Goal: Task Accomplishment & Management: Manage account settings

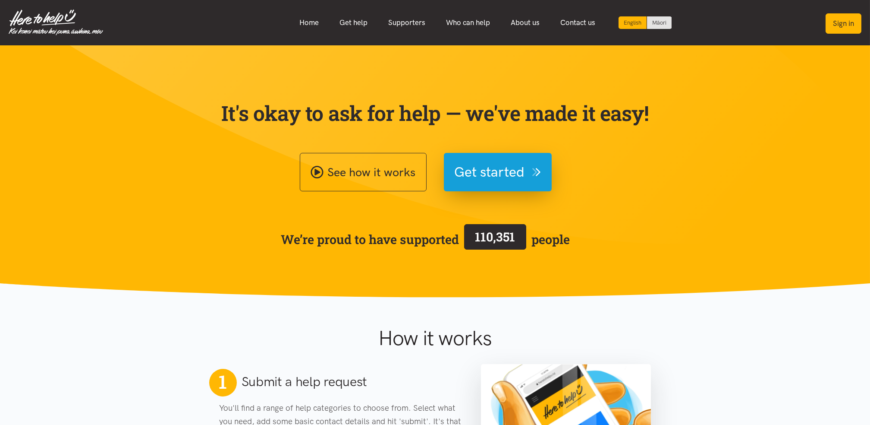
click at [828, 28] on button "Sign in" at bounding box center [844, 23] width 36 height 20
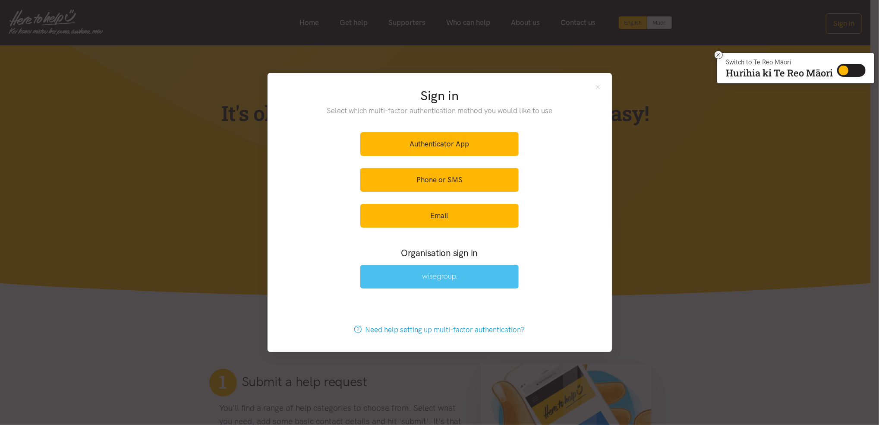
click at [455, 272] on link at bounding box center [439, 276] width 158 height 24
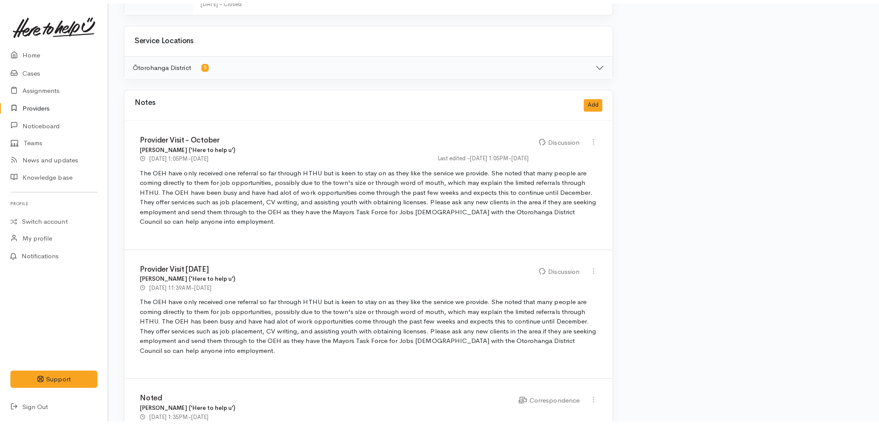
scroll to position [439, 0]
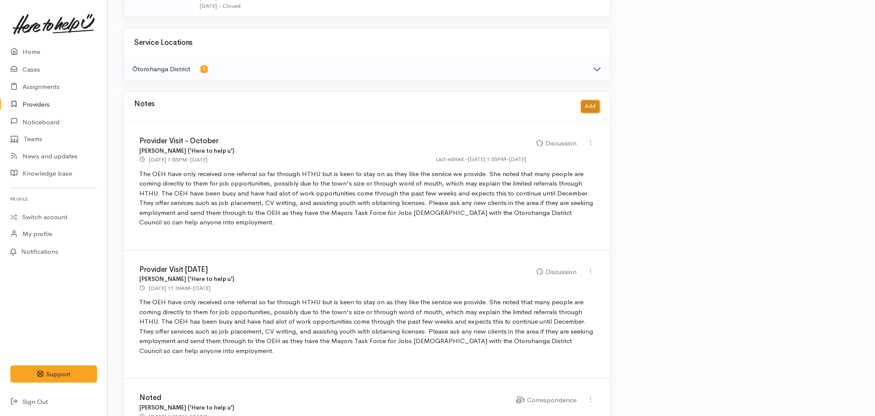
click at [591, 110] on button "Add" at bounding box center [591, 107] width 19 height 13
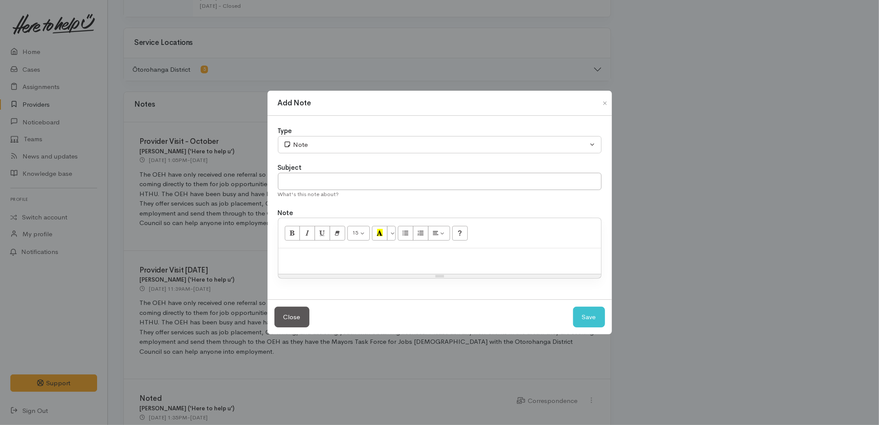
click at [408, 261] on p at bounding box center [440, 257] width 314 height 10
paste div
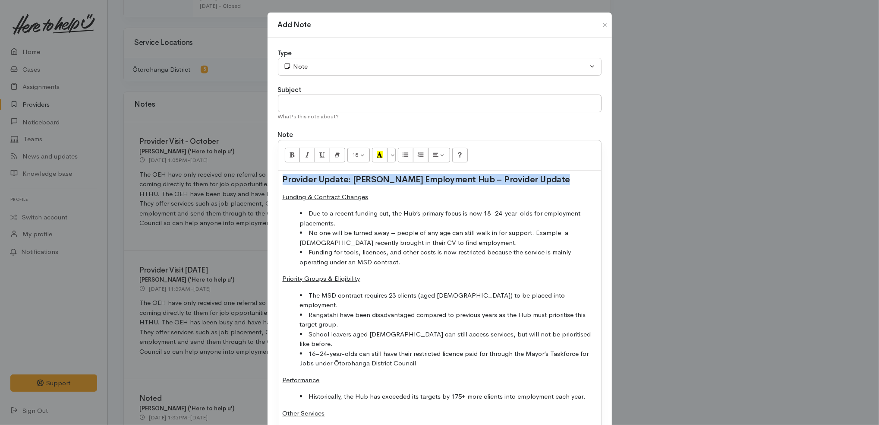
drag, startPoint x: 281, startPoint y: 195, endPoint x: 278, endPoint y: 179, distance: 16.7
click at [278, 179] on div "Provider Update: Otorohanga Employment Hub – Provider Update Funding & Contract…" at bounding box center [439, 312] width 323 height 285
copy strong "Provider Update: Otorohanga Employment Hub – Provider Update"
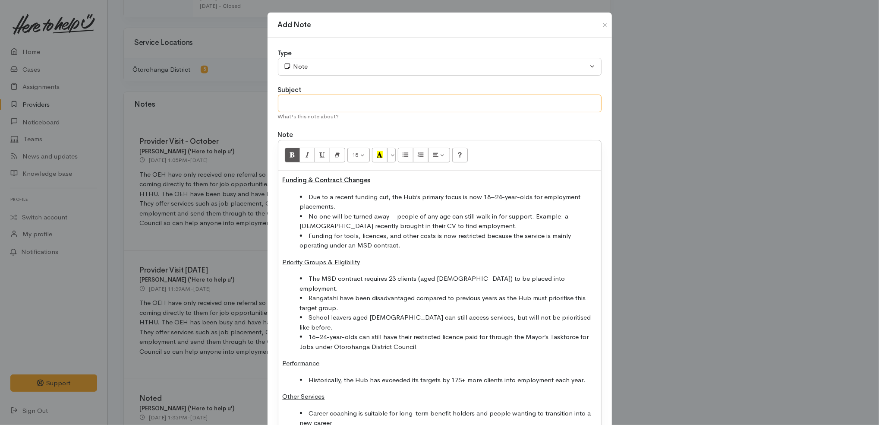
click at [329, 110] on input "text" at bounding box center [440, 103] width 324 height 18
paste input "Provider Update: Otorohanga Employment Hub – Provider Update"
click at [418, 107] on input "Provider Update: Otorohanga Employment Hub – Provider Update" at bounding box center [440, 103] width 324 height 18
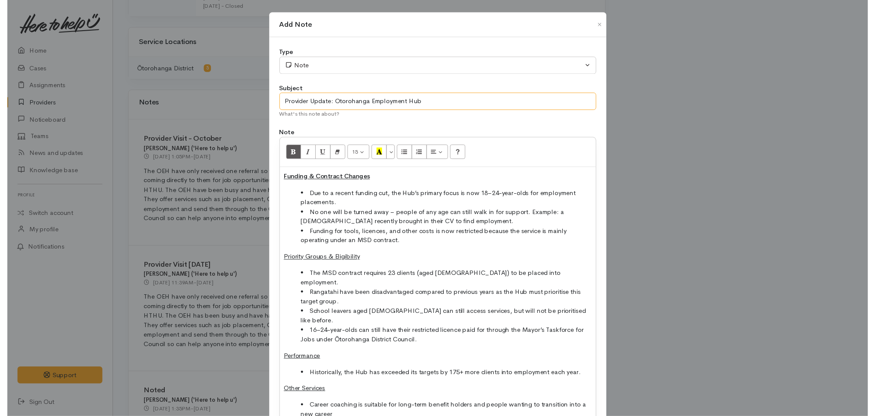
scroll to position [68, 0]
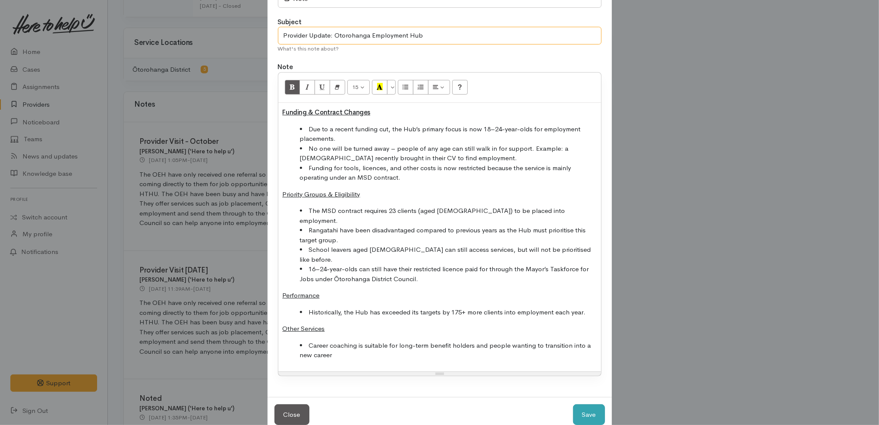
type input "Provider Update: Otorohanga Employment Hub"
click at [590, 404] on button "Save" at bounding box center [589, 414] width 32 height 21
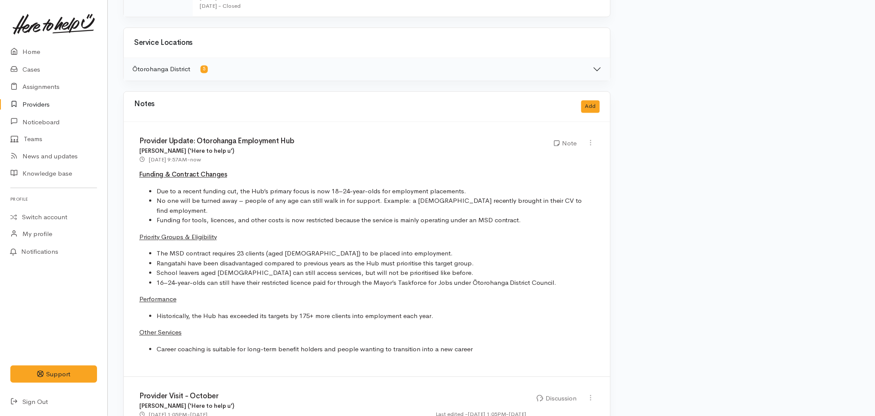
click at [709, 248] on div "Settings Contact Elle Freestone Last visit 10 months ago Assignments ENABLED Th…" at bounding box center [740, 182] width 249 height 1086
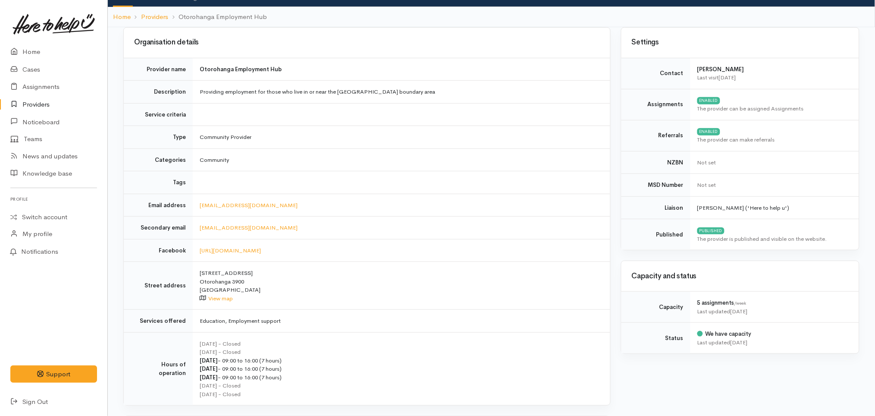
scroll to position [0, 0]
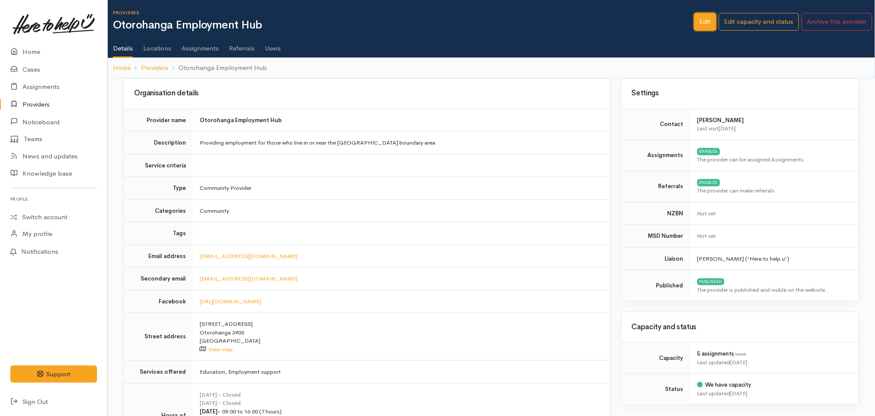
click at [710, 18] on link "Edit" at bounding box center [706, 22] width 22 height 18
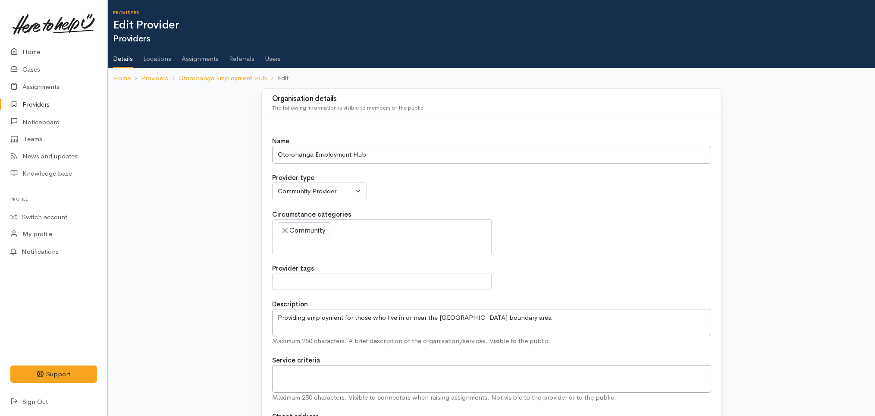
select select
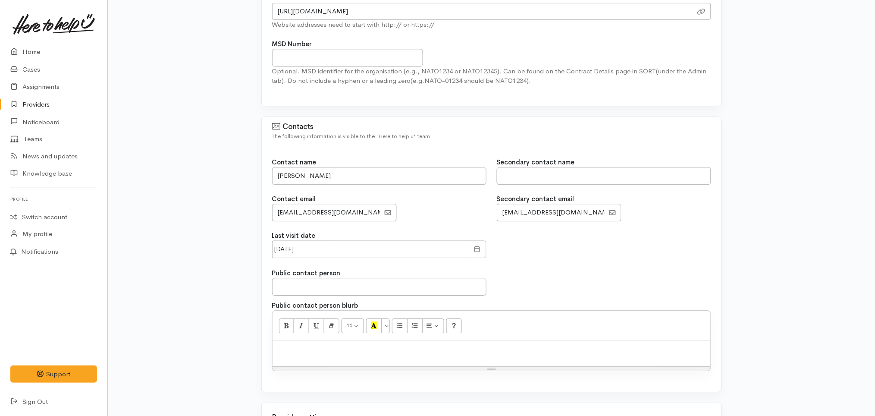
scroll to position [620, 0]
click at [346, 249] on input "[DATE]" at bounding box center [371, 249] width 198 height 18
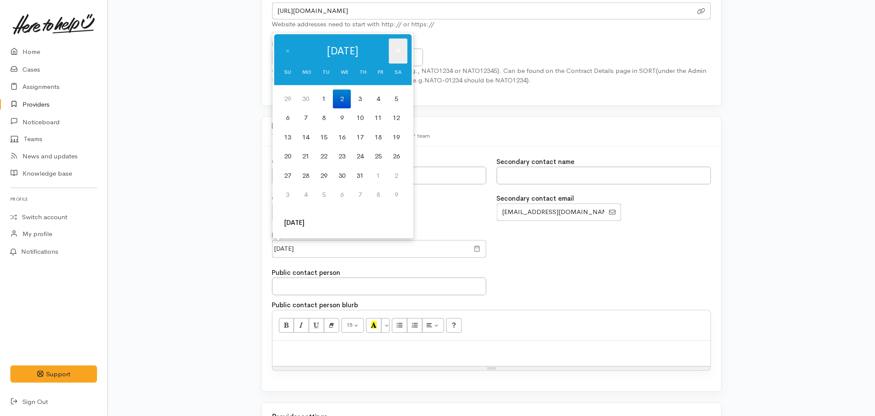
click at [397, 54] on th "»" at bounding box center [398, 50] width 19 height 25
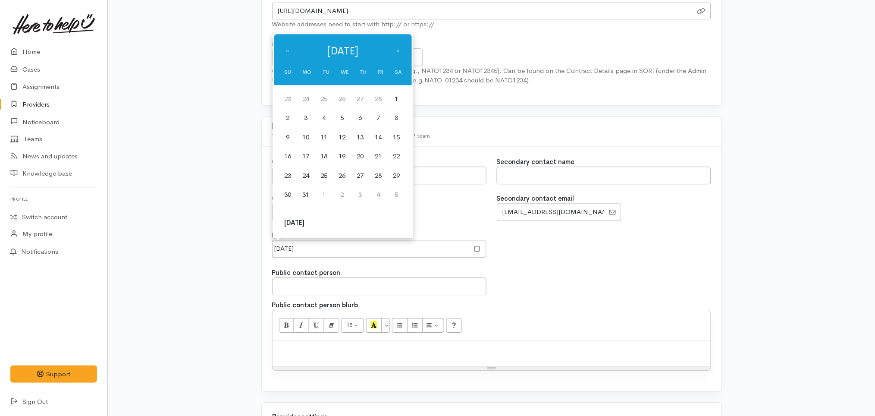
click at [397, 54] on th "»" at bounding box center [398, 50] width 19 height 25
click at [286, 49] on th "«" at bounding box center [288, 50] width 18 height 25
click at [395, 52] on th "»" at bounding box center [398, 50] width 19 height 25
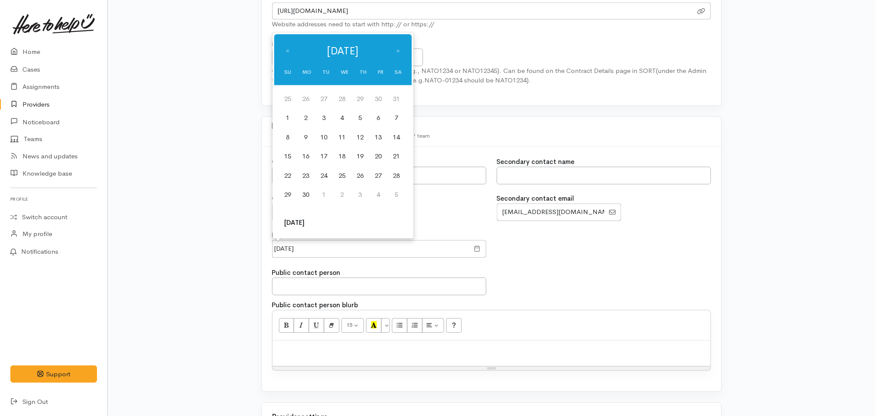
click at [395, 52] on th "»" at bounding box center [398, 50] width 19 height 25
click at [344, 135] on td "13" at bounding box center [342, 137] width 18 height 19
type input "13 Aug 2025"
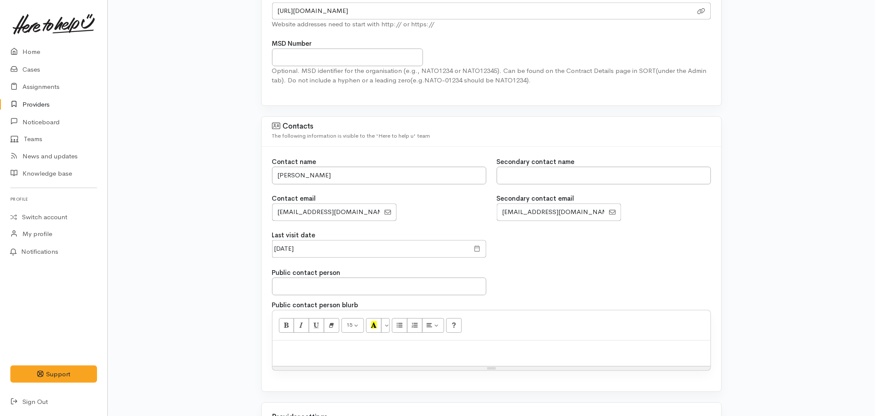
click at [217, 242] on div "Organisation details The following information is visible to members of the pub…" at bounding box center [492, 342] width 768 height 1748
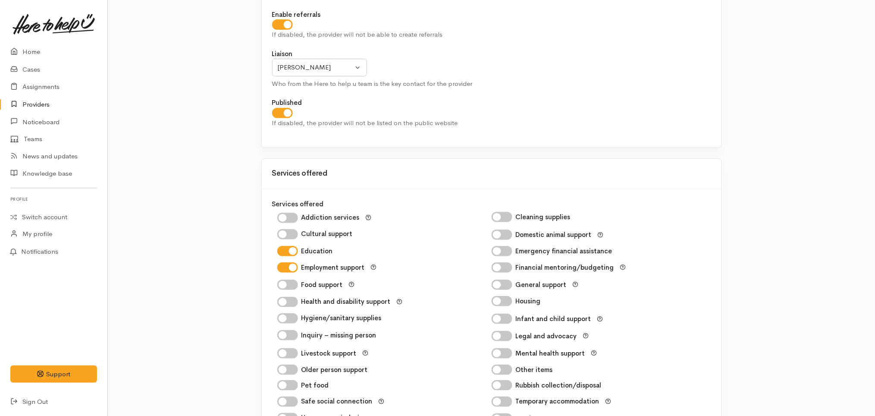
scroll to position [1421, 0]
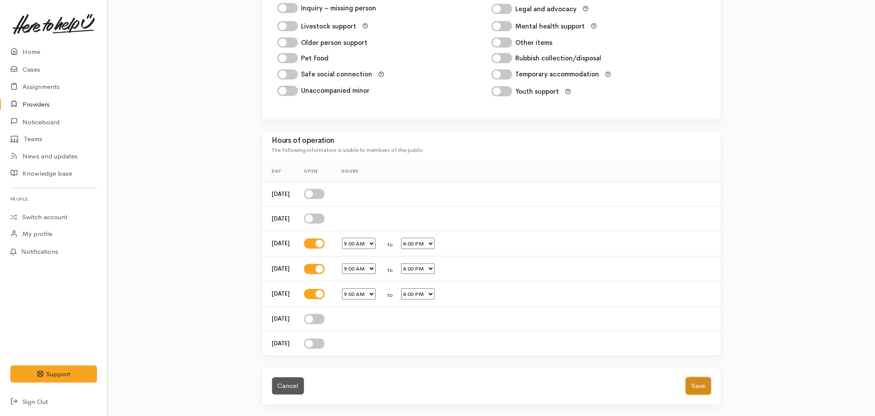
click at [694, 382] on button "Save" at bounding box center [698, 387] width 25 height 18
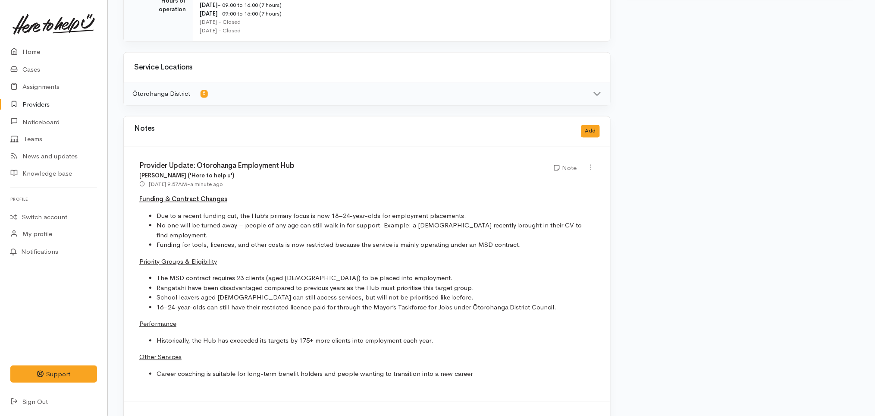
scroll to position [420, 0]
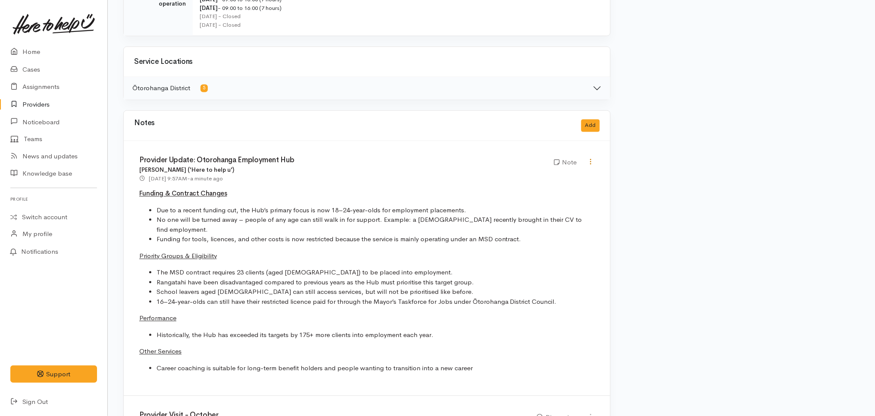
click at [590, 158] on icon at bounding box center [591, 161] width 7 height 7
click at [567, 177] on link "Edit" at bounding box center [560, 178] width 68 height 13
type input "Provider Update: Otorohanga Employment Hub"
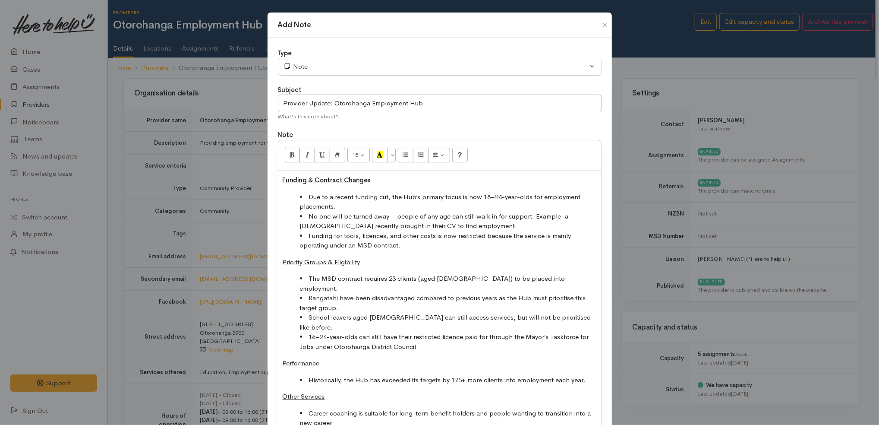
click at [404, 246] on li "Funding for tools, licences, and other costs is now restricted because the serv…" at bounding box center [448, 240] width 297 height 19
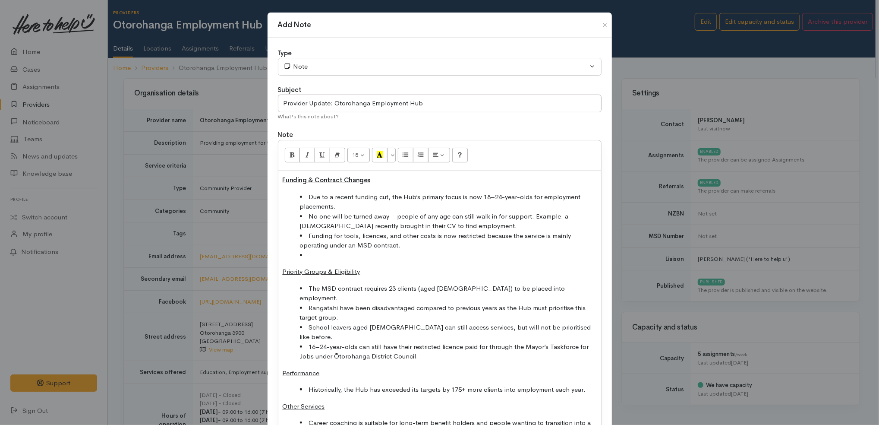
paste div
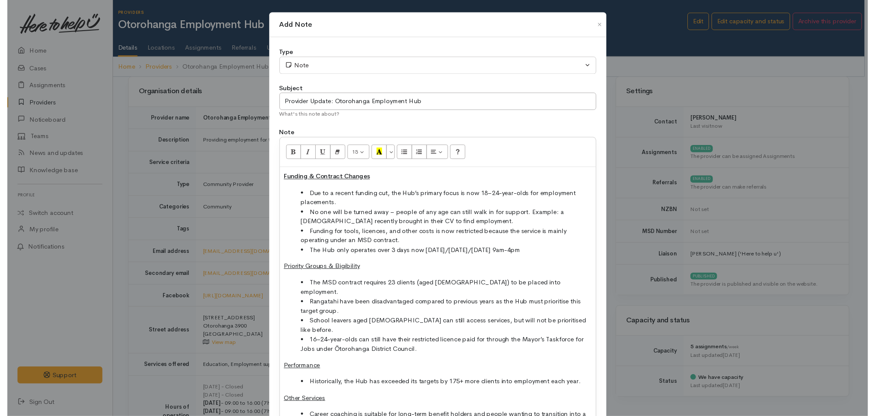
scroll to position [78, 0]
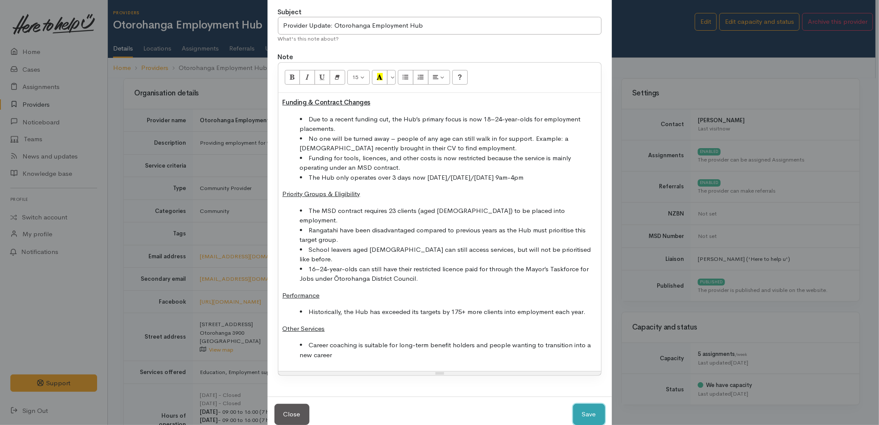
click at [581, 403] on button "Save" at bounding box center [589, 413] width 32 height 21
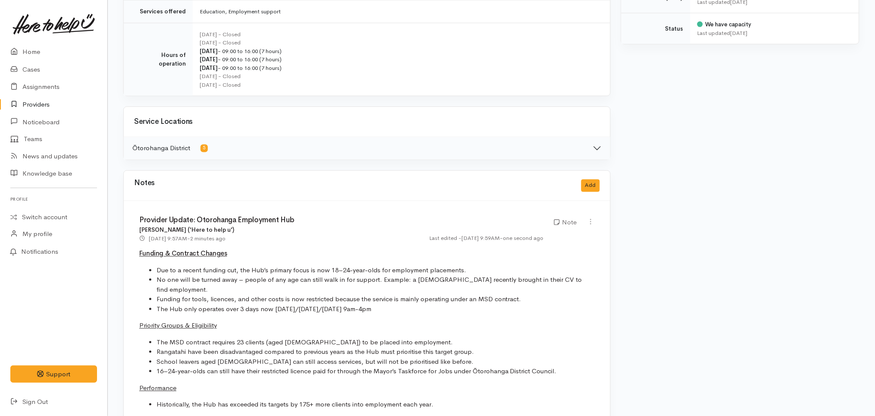
scroll to position [361, 0]
click at [47, 49] on link "Home" at bounding box center [53, 52] width 107 height 18
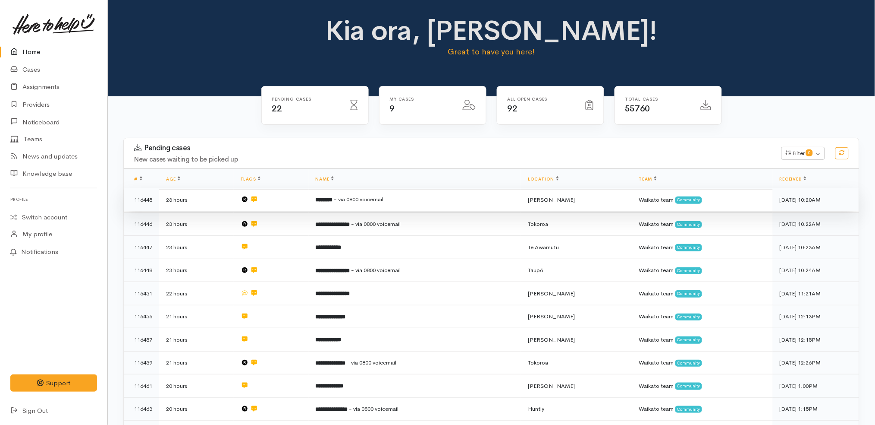
click at [360, 197] on span "- via 0800 voicemail" at bounding box center [359, 198] width 50 height 7
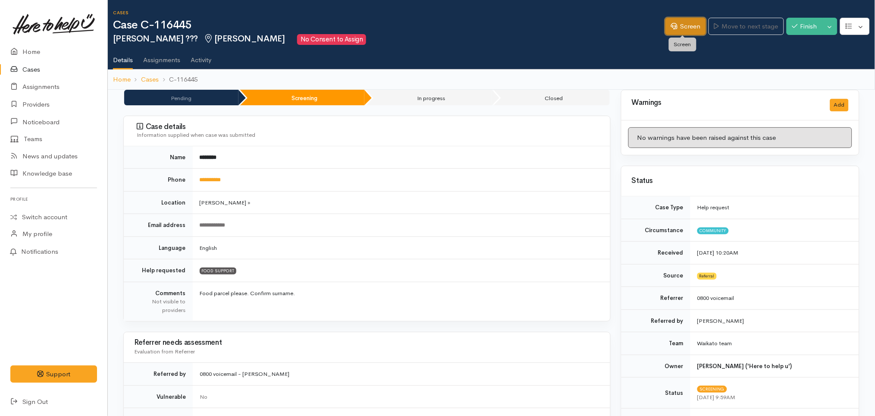
click at [689, 22] on link "Screen" at bounding box center [686, 27] width 41 height 18
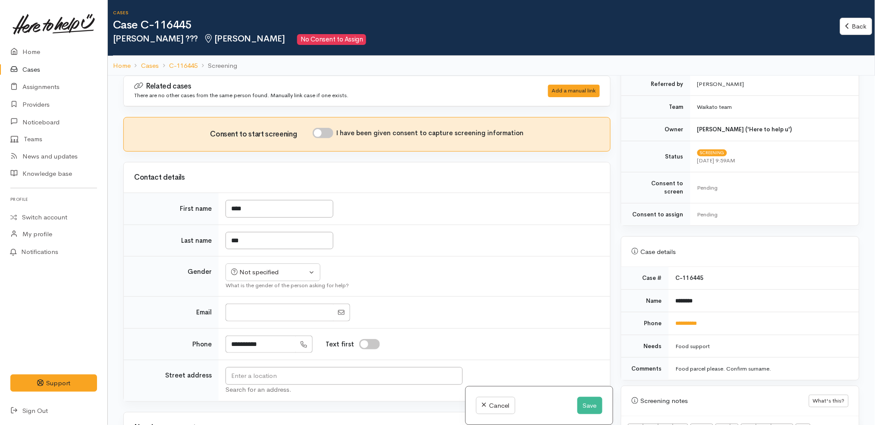
scroll to position [223, 0]
click at [716, 298] on td "********" at bounding box center [764, 300] width 190 height 23
drag, startPoint x: 718, startPoint y: 311, endPoint x: 669, endPoint y: 308, distance: 49.3
click at [669, 312] on td "**********" at bounding box center [764, 323] width 190 height 23
copy link "**********"
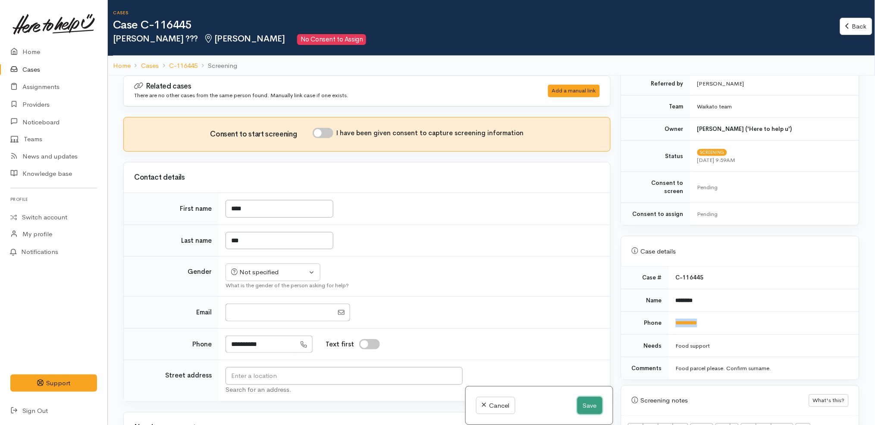
click at [589, 405] on button "Save" at bounding box center [590, 406] width 25 height 18
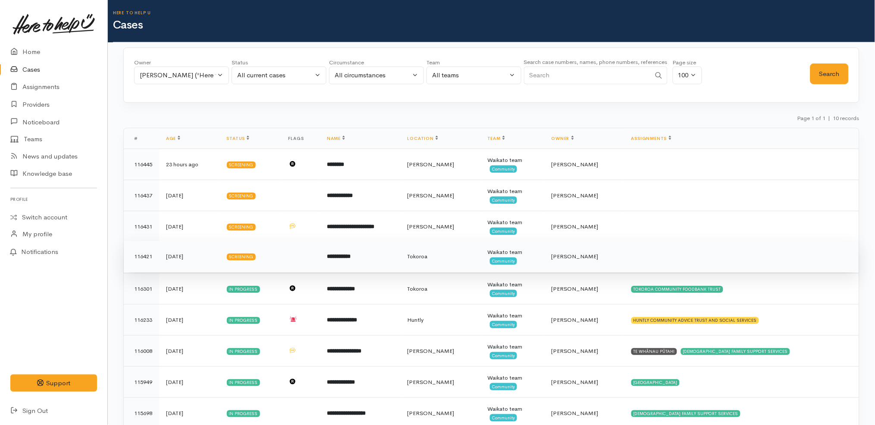
click at [362, 250] on td "**********" at bounding box center [360, 256] width 81 height 31
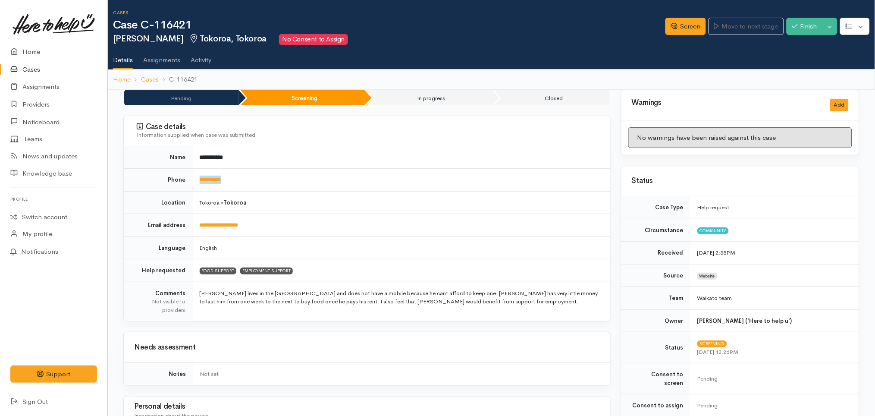
drag, startPoint x: 242, startPoint y: 177, endPoint x: 196, endPoint y: 176, distance: 46.2
click at [196, 176] on td "**********" at bounding box center [402, 180] width 418 height 23
copy link "**********"
click at [344, 208] on td "Tokoroa » Tokoroa" at bounding box center [402, 202] width 418 height 23
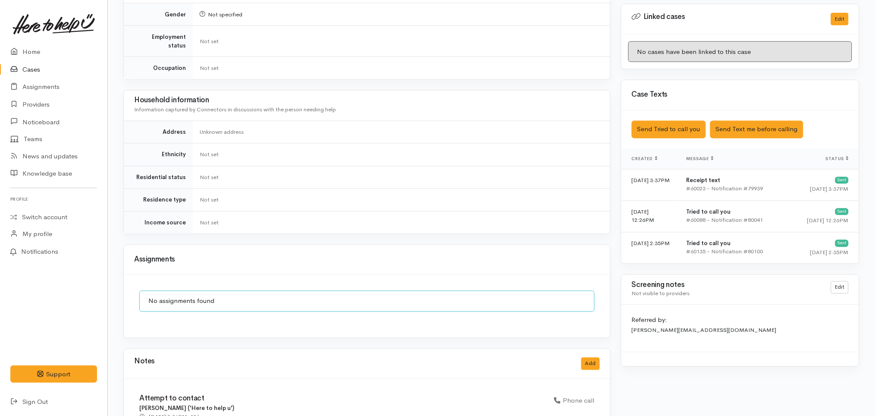
scroll to position [549, 0]
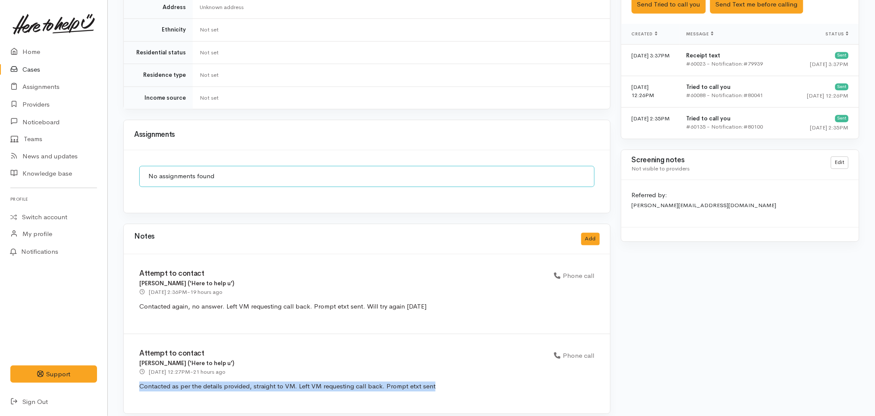
drag, startPoint x: 456, startPoint y: 373, endPoint x: 133, endPoint y: 379, distance: 322.8
click at [133, 379] on div "Attempt to contact Leinati Lima ('Here to help u') 12 Aug 2025 12:27PM - 21 hou…" at bounding box center [367, 373] width 487 height 79
copy p "Contacted as per the details provided, straight to VM. Left VM requesting call …"
click at [592, 233] on button "Add" at bounding box center [591, 239] width 19 height 13
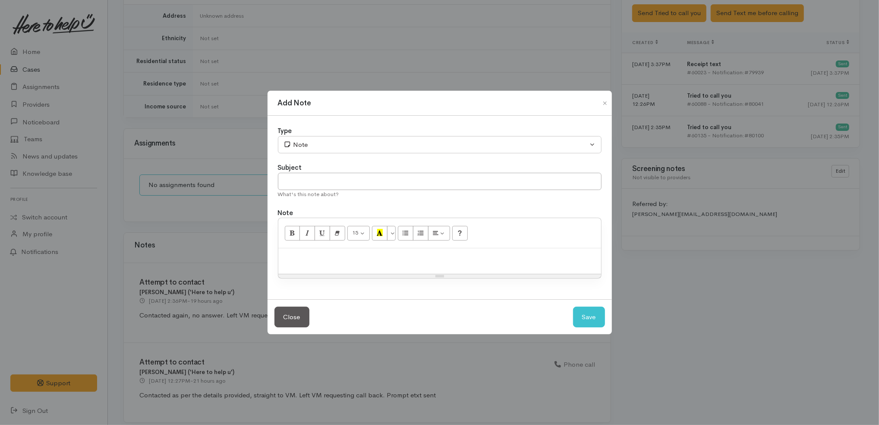
click at [433, 255] on p at bounding box center [440, 257] width 314 height 10
paste div
click at [442, 259] on span "Contacted as per the details provided, straight to VM. Left VM requesting call …" at bounding box center [431, 257] width 296 height 8
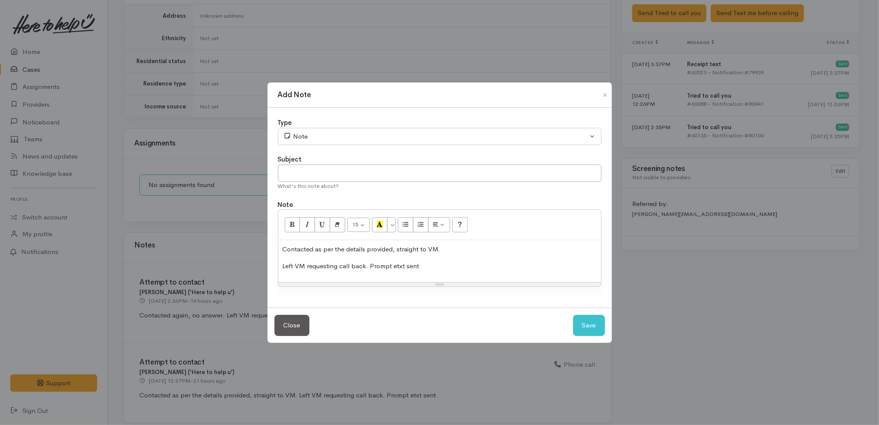
click at [433, 250] on span "Contacted as per the details provided, straight to VM." at bounding box center [362, 249] width 158 height 8
click at [362, 267] on span "Left VM requesting call back. Prompt etxt sent" at bounding box center [351, 265] width 137 height 8
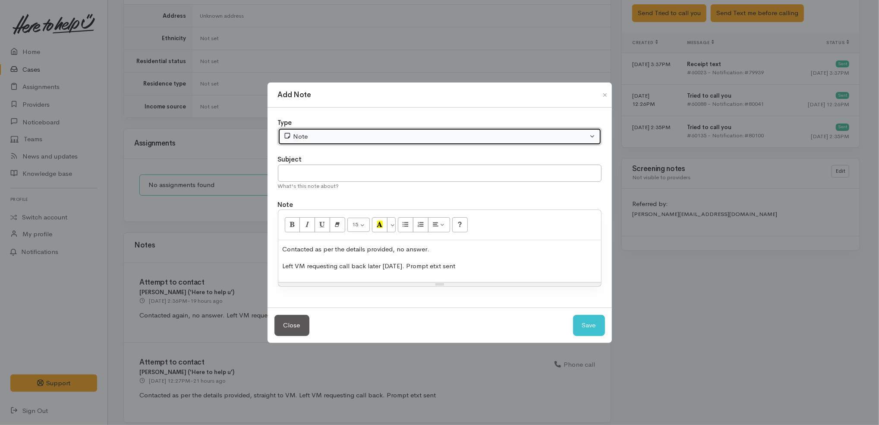
click at [350, 134] on div "Note" at bounding box center [435, 137] width 305 height 10
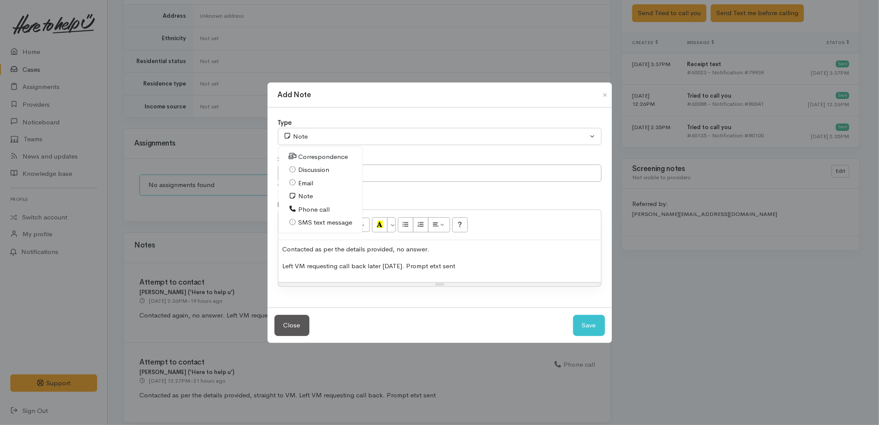
click at [326, 204] on link "Phone call" at bounding box center [320, 209] width 85 height 13
click at [390, 268] on span "Left VM requesting call back later today. Prompt etxt sent" at bounding box center [369, 265] width 173 height 8
click at [587, 322] on button "Save" at bounding box center [589, 325] width 32 height 21
select select "1"
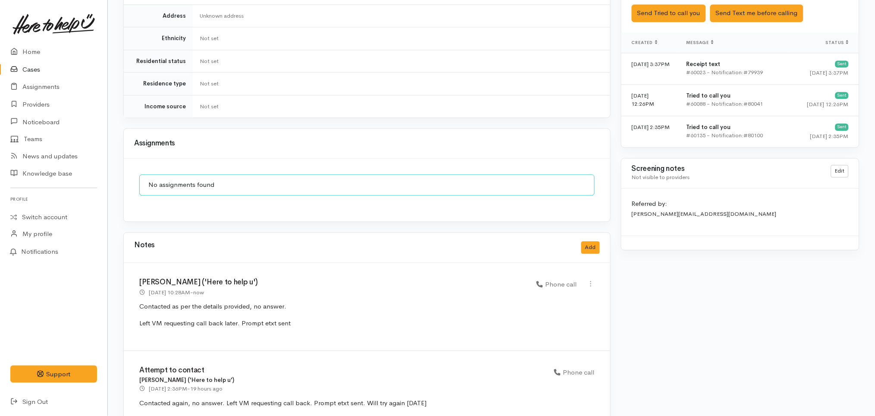
click at [397, 143] on div "Assignments" at bounding box center [367, 144] width 487 height 30
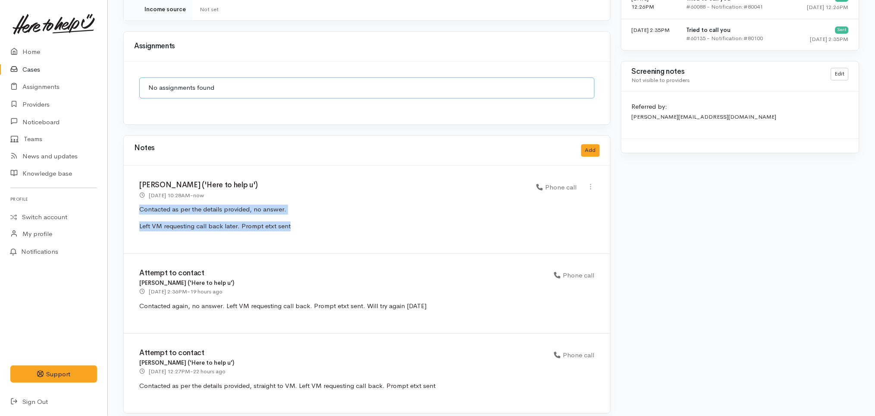
drag, startPoint x: 321, startPoint y: 221, endPoint x: 129, endPoint y: 200, distance: 193.2
click at [129, 200] on div "Katarina Daly ('Here to help u') 13 Aug 2025 10:28AM - now Phone call" at bounding box center [367, 210] width 487 height 88
copy div "Contacted as per the details provided, no answer. Left VM requesting call back …"
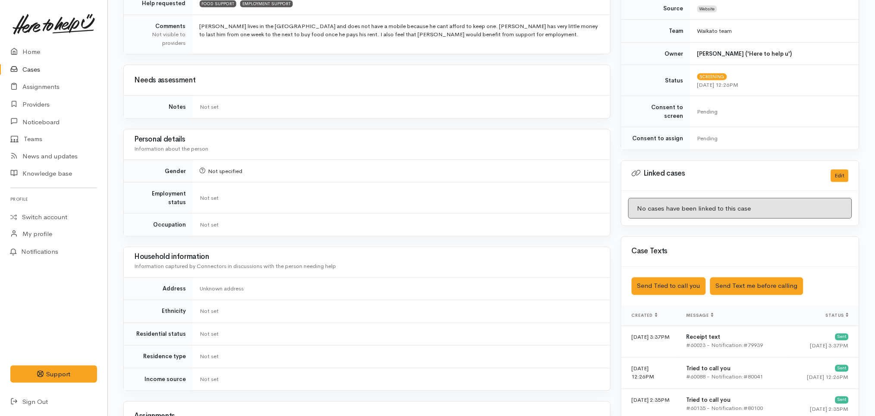
scroll to position [0, 0]
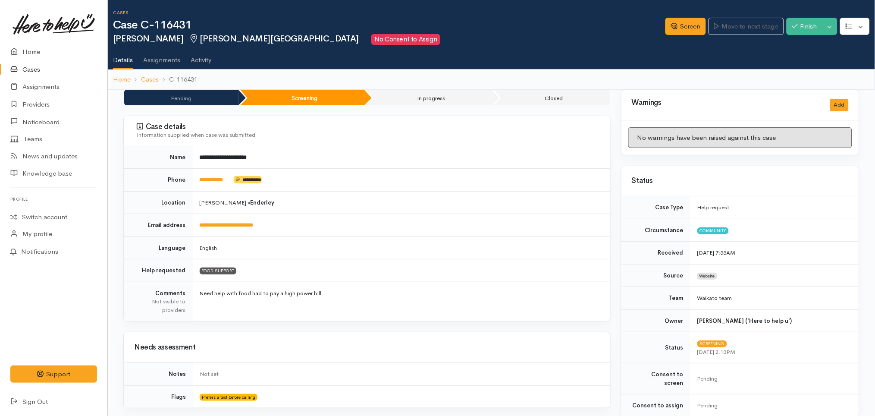
drag, startPoint x: 0, startPoint y: 0, endPoint x: 49, endPoint y: 64, distance: 80.3
drag, startPoint x: 237, startPoint y: 179, endPoint x: 199, endPoint y: 179, distance: 38.0
click at [199, 179] on td "**********" at bounding box center [402, 180] width 418 height 23
copy td "**********"
click at [305, 232] on td "**********" at bounding box center [402, 225] width 418 height 23
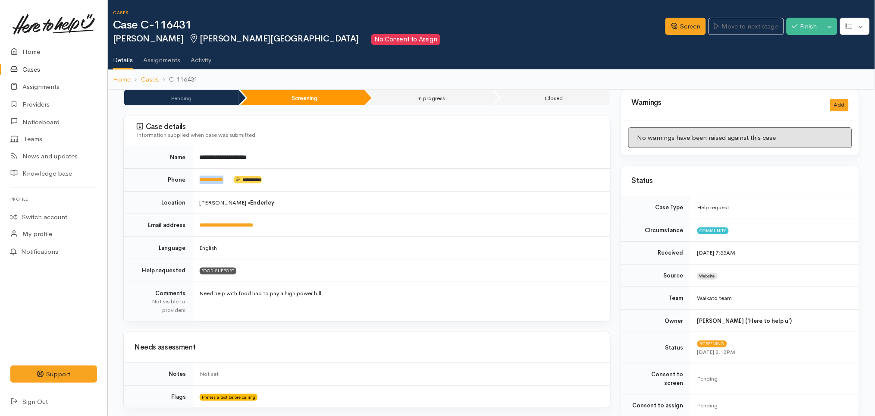
drag, startPoint x: 238, startPoint y: 181, endPoint x: 196, endPoint y: 176, distance: 42.5
click at [196, 176] on td "**********" at bounding box center [402, 180] width 418 height 23
copy td "**********"
click at [428, 171] on td "**********" at bounding box center [402, 180] width 418 height 23
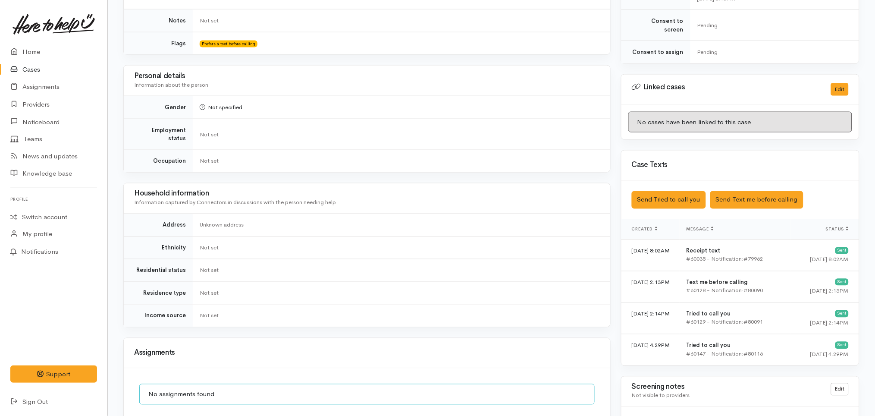
scroll to position [355, 0]
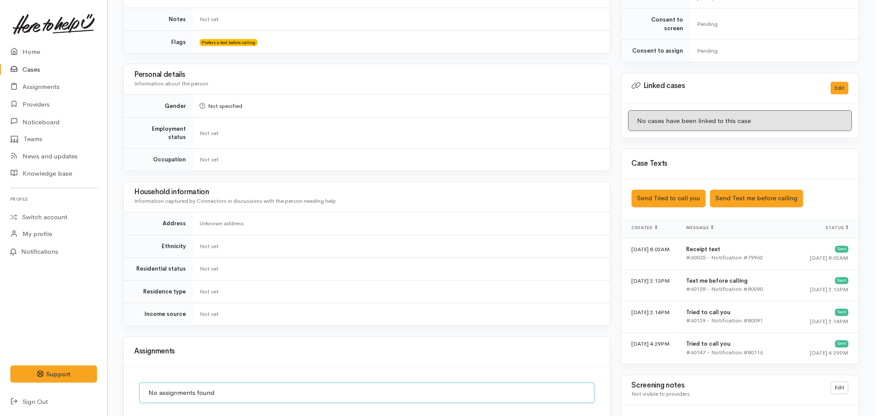
click at [688, 201] on div "Saved The text message has been queued. An error occurred Send Tried to call yo…" at bounding box center [741, 198] width 238 height 38
click at [682, 192] on button "Send Tried to call you" at bounding box center [669, 199] width 74 height 18
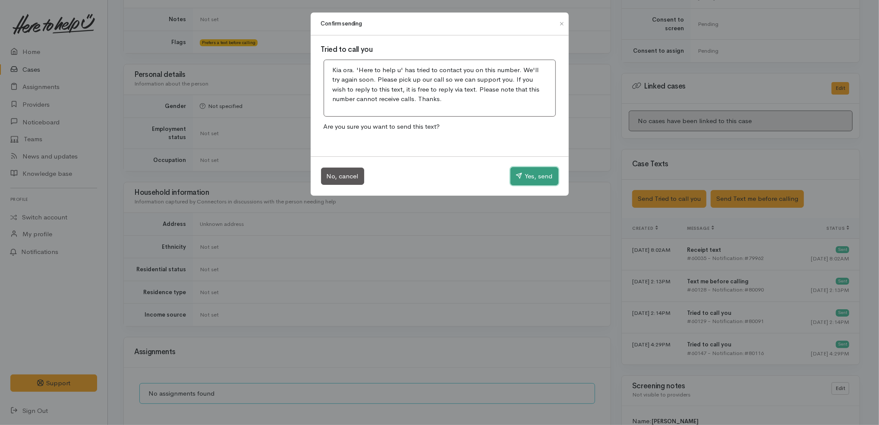
click at [533, 177] on button "Yes, send" at bounding box center [534, 176] width 48 height 18
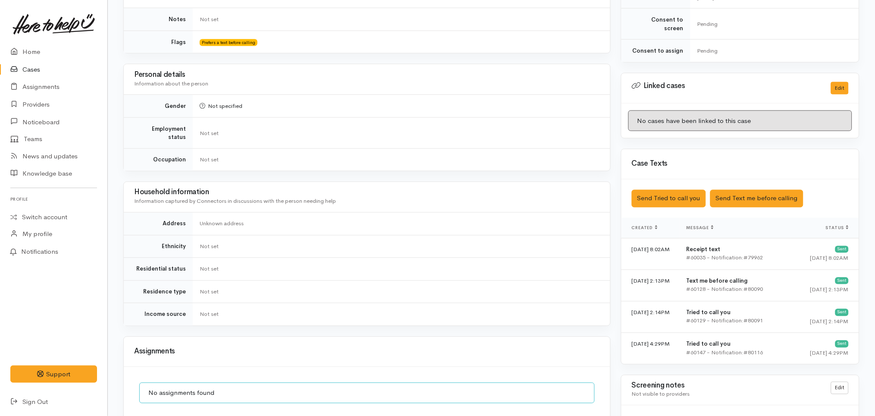
scroll to position [715, 0]
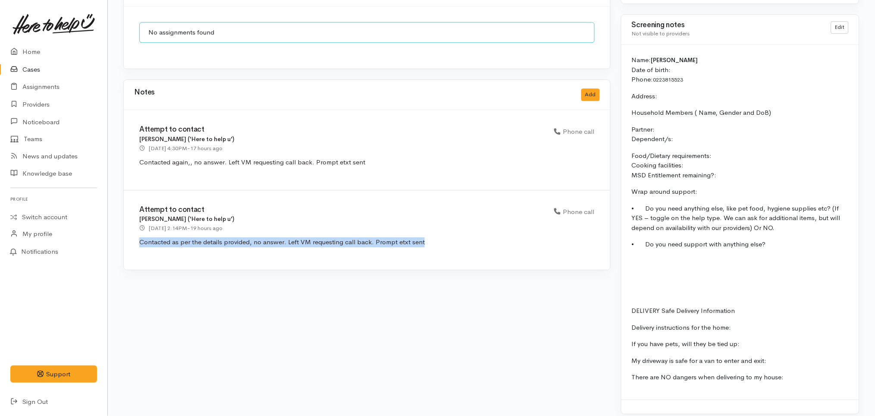
drag, startPoint x: 435, startPoint y: 240, endPoint x: 134, endPoint y: 245, distance: 301.6
click at [134, 245] on div "Attempt to contact [PERSON_NAME] ('Here to help u') [DATE] 2:14PM - 19 hours ag…" at bounding box center [367, 229] width 487 height 79
copy p "Contacted as per the details provided, no answer. Left VM requesting call back.…"
click at [593, 90] on button "Add" at bounding box center [591, 94] width 19 height 13
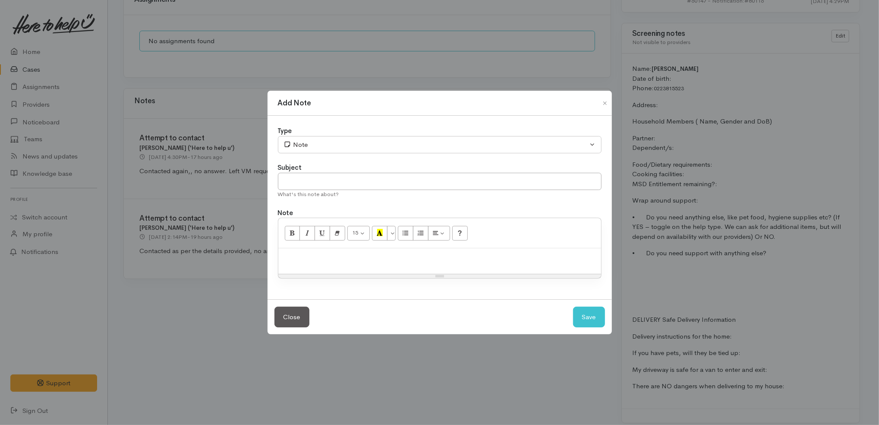
click at [437, 265] on div at bounding box center [439, 260] width 323 height 25
paste div
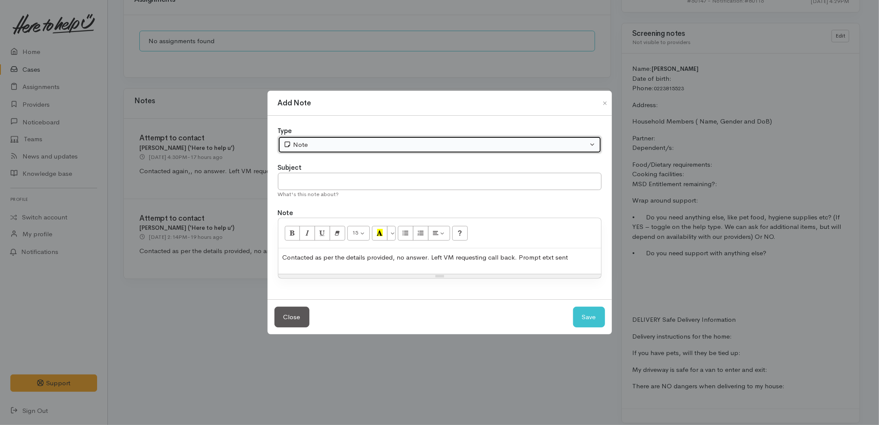
click at [362, 146] on div "Note" at bounding box center [435, 145] width 305 height 10
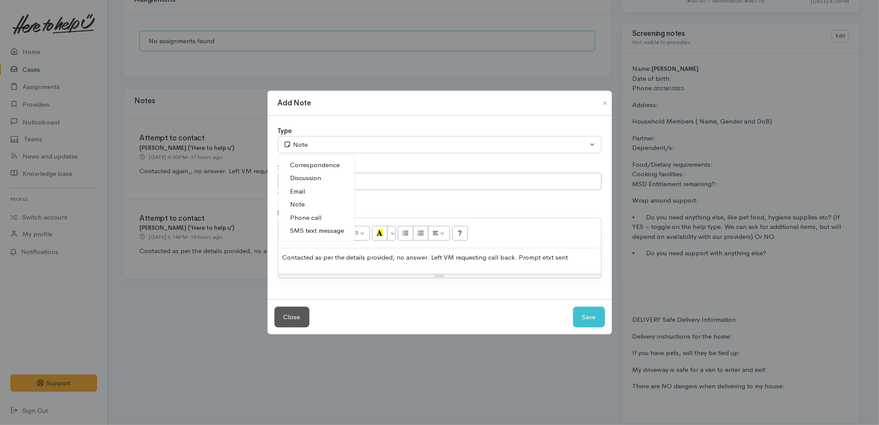
click at [322, 220] on link "Phone call" at bounding box center [316, 217] width 76 height 13
click at [588, 313] on button "Save" at bounding box center [589, 316] width 32 height 21
select select "1"
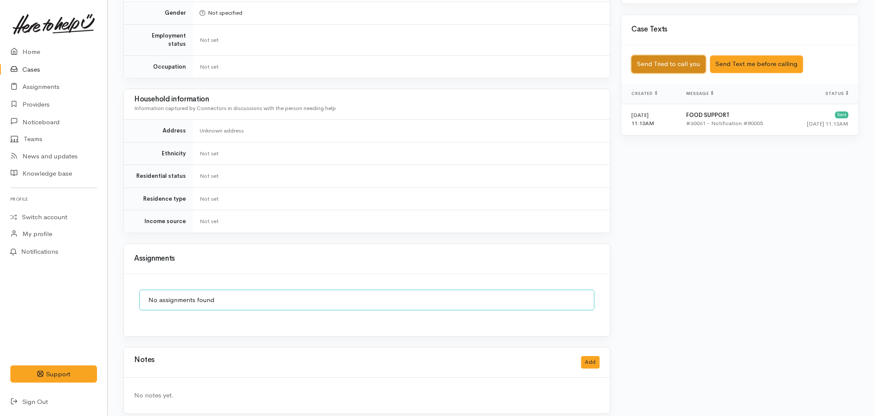
click at [685, 63] on button "Send Tried to call you" at bounding box center [669, 64] width 74 height 18
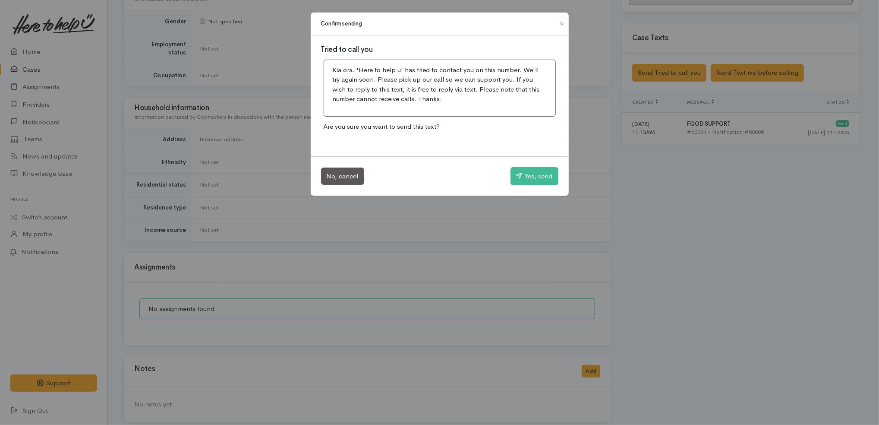
click at [552, 157] on div "No, cancel Yes, send" at bounding box center [440, 175] width 258 height 39
click at [541, 167] on button "Yes, send" at bounding box center [534, 176] width 48 height 18
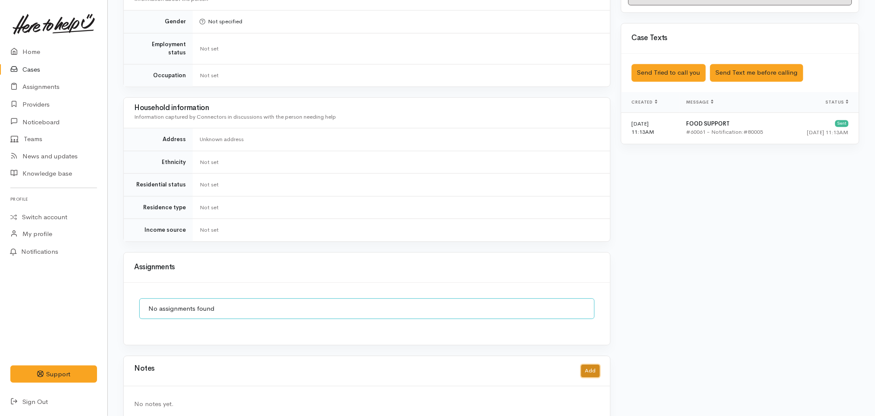
click at [591, 365] on button "Add" at bounding box center [591, 371] width 19 height 13
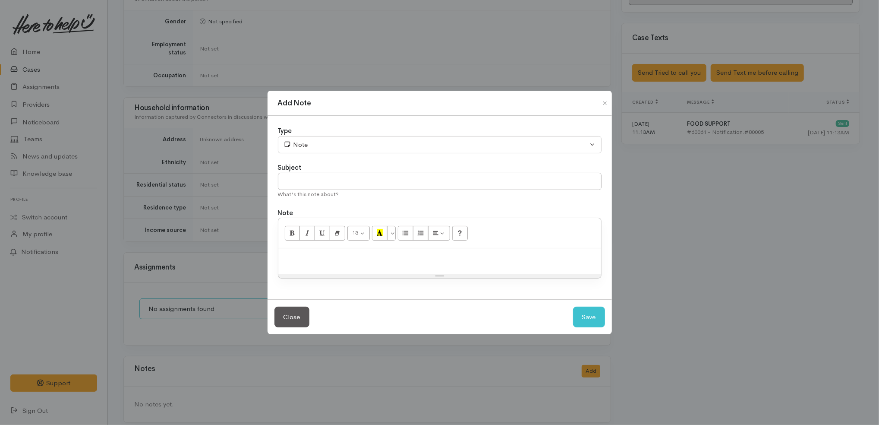
click at [489, 252] on div at bounding box center [439, 260] width 323 height 25
paste div
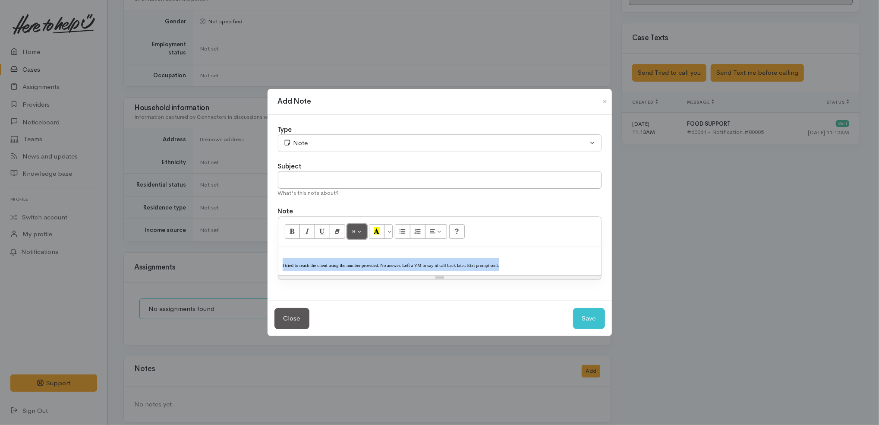
click at [356, 232] on button "8" at bounding box center [357, 231] width 20 height 15
click at [375, 317] on link "14" at bounding box center [382, 319] width 68 height 14
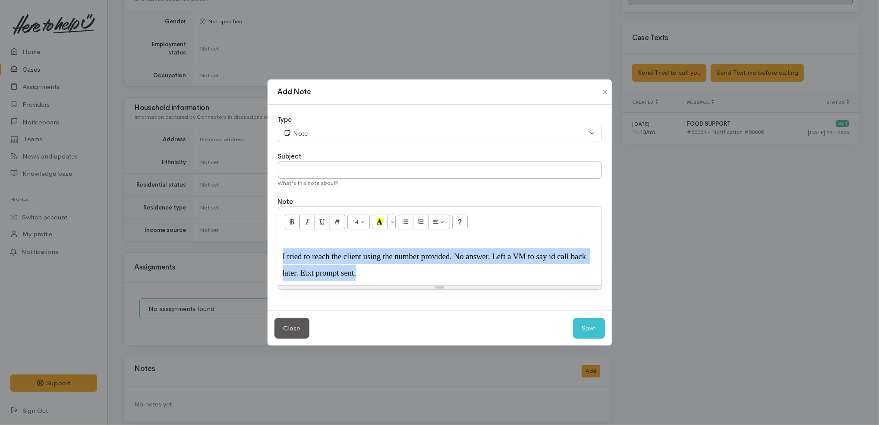
click at [491, 255] on span "I tried to reach the client using the number provided. No answer. Left a VM to …" at bounding box center [435, 264] width 305 height 25
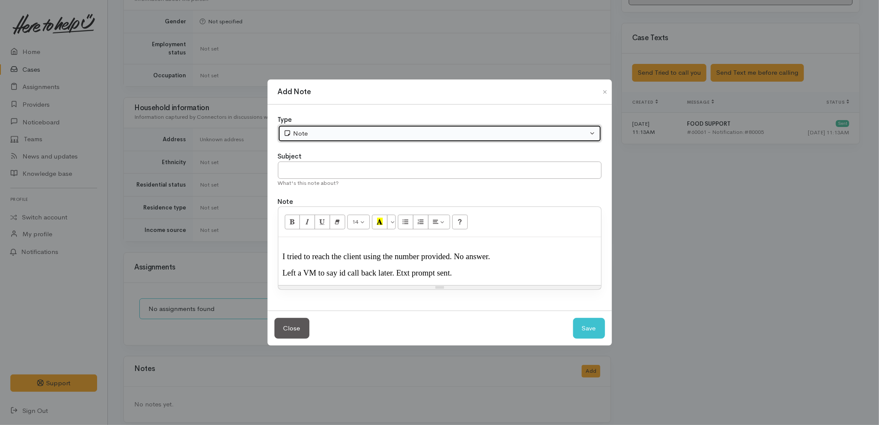
click at [308, 136] on div "Note" at bounding box center [435, 134] width 305 height 10
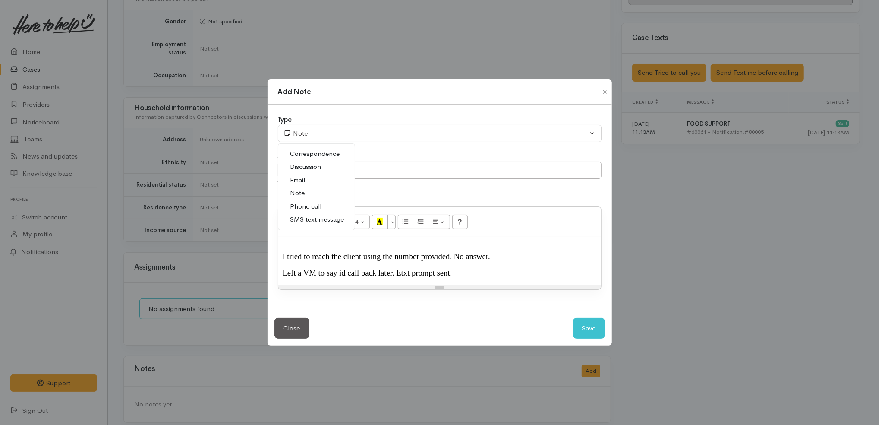
click at [317, 201] on link "Phone call" at bounding box center [316, 206] width 76 height 13
click at [413, 170] on input "text" at bounding box center [440, 170] width 324 height 18
click at [592, 323] on button "Save" at bounding box center [589, 328] width 32 height 21
select select "1"
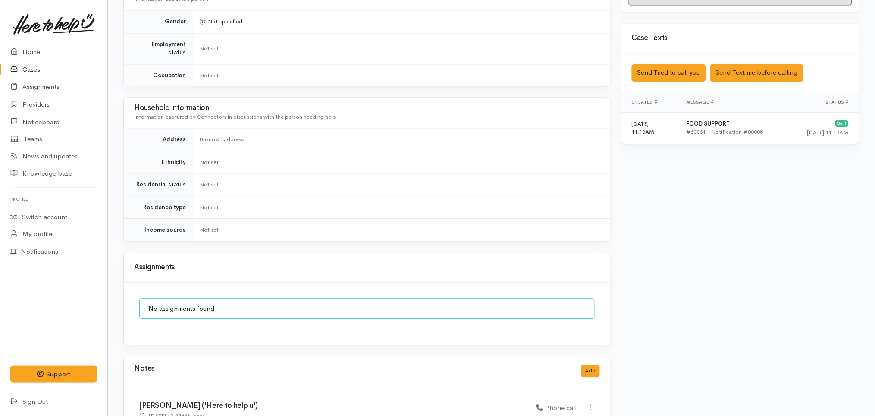
scroll to position [587, 0]
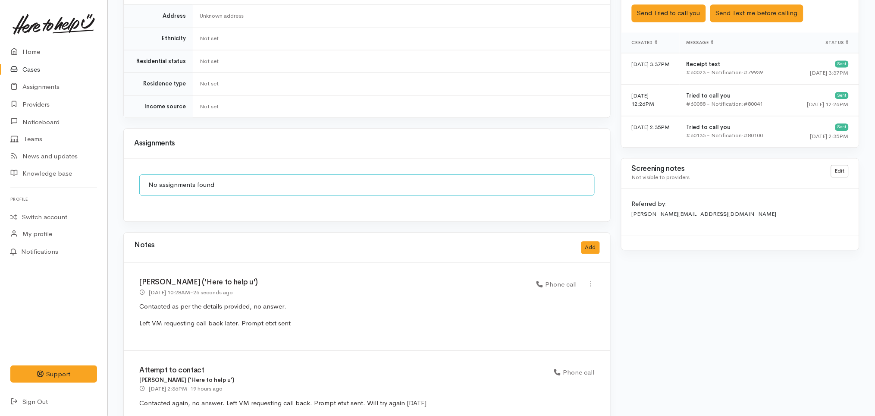
scroll to position [487, 0]
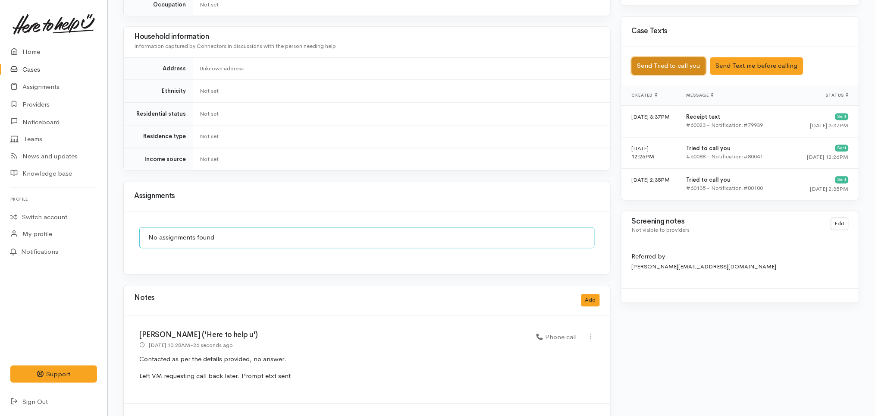
click at [678, 59] on button "Send Tried to call you" at bounding box center [669, 66] width 74 height 18
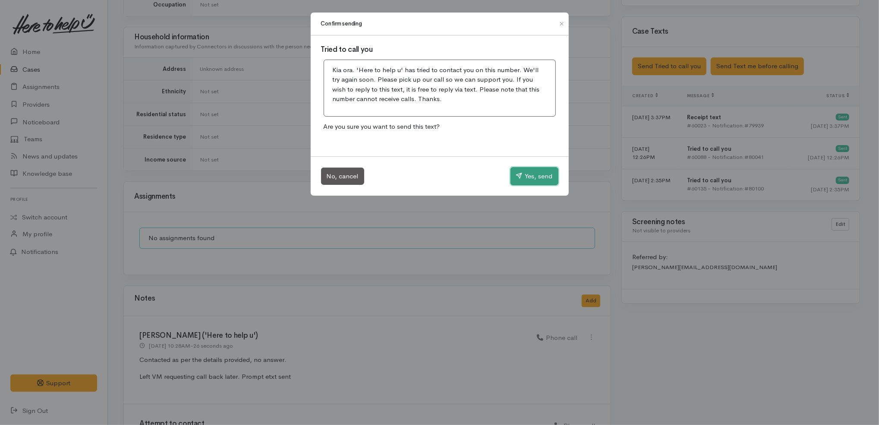
click at [543, 172] on button "Yes, send" at bounding box center [534, 176] width 48 height 18
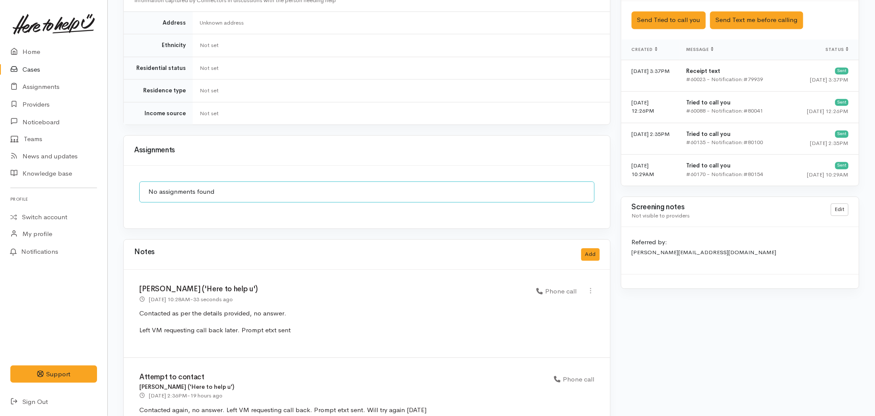
scroll to position [637, 0]
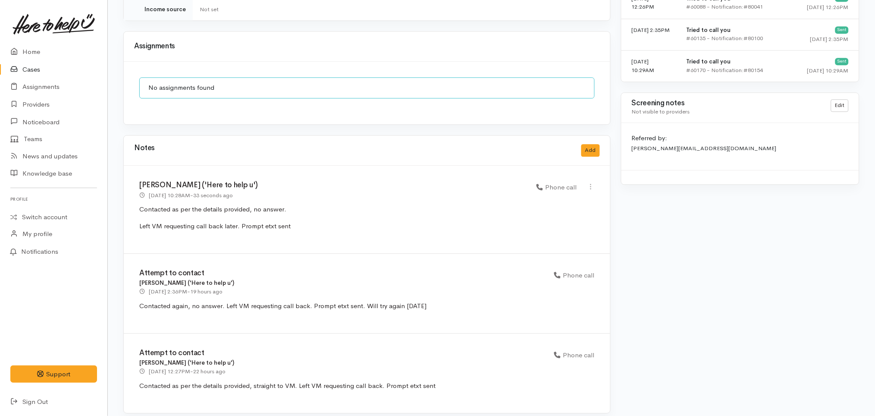
drag, startPoint x: 381, startPoint y: 225, endPoint x: 375, endPoint y: 220, distance: 8.0
click at [375, 220] on div "[PERSON_NAME] ('Here to help u') [DATE] 10:28AM - 33 seconds ago Phone call" at bounding box center [367, 210] width 487 height 88
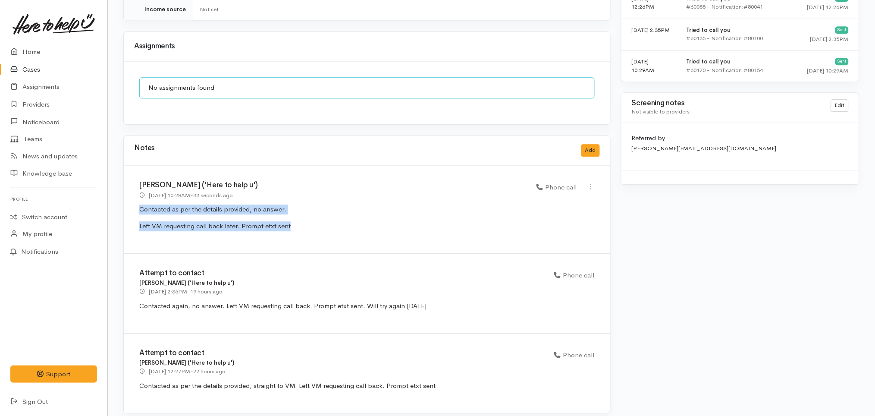
drag, startPoint x: 314, startPoint y: 220, endPoint x: 124, endPoint y: 204, distance: 190.5
click at [124, 204] on div "[PERSON_NAME] ('Here to help u') [DATE] 10:28AM - 33 seconds ago Phone call" at bounding box center [367, 210] width 487 height 88
copy div "Contacted as per the details provided, no answer. Left VM requesting call back …"
